Goal: Check status: Check status

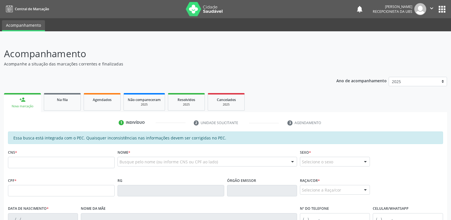
click at [103, 100] on span "Agendados" at bounding box center [102, 99] width 19 height 5
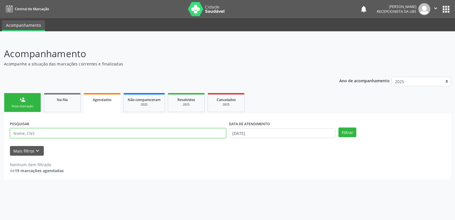
drag, startPoint x: 183, startPoint y: 63, endPoint x: 52, endPoint y: 135, distance: 148.9
click at [52, 135] on input "text" at bounding box center [118, 133] width 216 height 10
click at [130, 199] on div "Acompanhamento Acompanhe a situação das marcações correntes e finalizadas Relat…" at bounding box center [227, 129] width 455 height 181
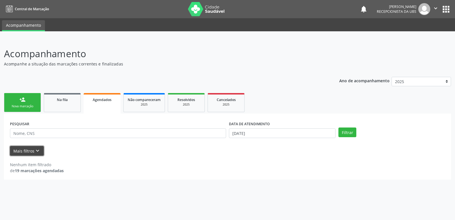
click at [35, 151] on icon "keyboard_arrow_down" at bounding box center [37, 151] width 6 height 6
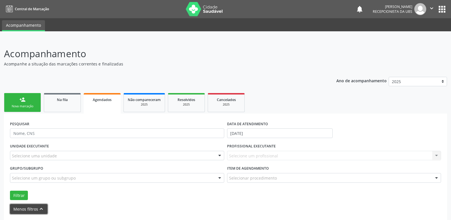
click at [34, 208] on button "Menos filtros keyboard_arrow_up" at bounding box center [29, 209] width 38 height 10
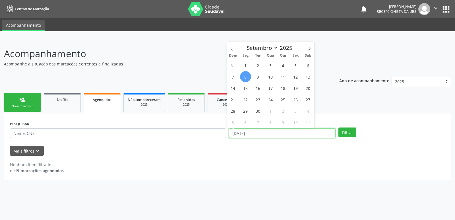
click at [258, 133] on input "[DATE]" at bounding box center [282, 133] width 107 height 10
click at [244, 63] on span "1" at bounding box center [245, 65] width 11 height 11
type input "[DATE]"
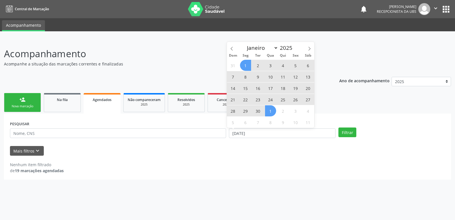
click at [275, 116] on div "31 1 2 3 4 5 6 7 8 9 10 11 12 13 14 15 16 17 18 19 20 21 22 23 24 25 26 27 28 2…" at bounding box center [271, 93] width 88 height 68
click at [273, 111] on span "1" at bounding box center [270, 110] width 11 height 11
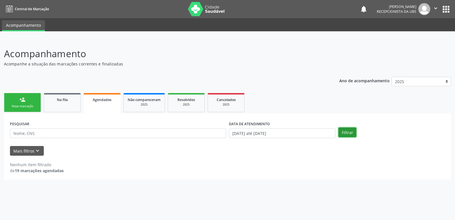
click at [350, 129] on button "Filtrar" at bounding box center [348, 132] width 18 height 10
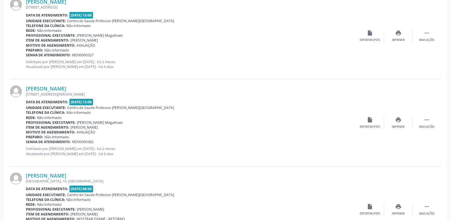
scroll to position [1283, 0]
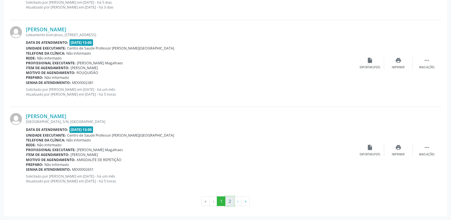
click at [229, 201] on button "2" at bounding box center [229, 201] width 9 height 10
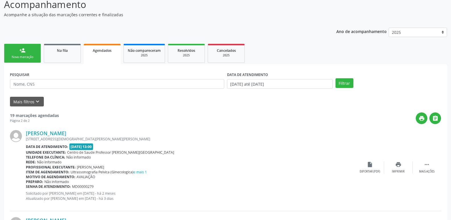
scroll to position [0, 0]
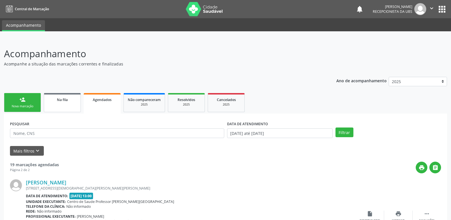
click at [59, 101] on span "Na fila" at bounding box center [62, 99] width 11 height 5
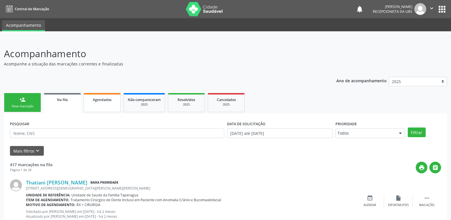
click at [102, 108] on link "Agendados" at bounding box center [102, 102] width 37 height 19
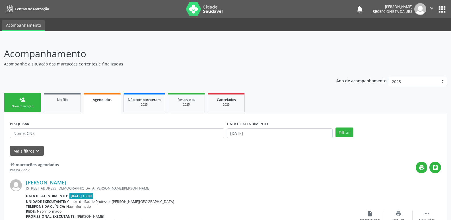
click at [427, 9] on button "" at bounding box center [431, 9] width 11 height 12
click at [417, 39] on ul "Configurações Sair" at bounding box center [417, 28] width 40 height 25
click at [408, 33] on link "Sair" at bounding box center [416, 35] width 39 height 8
